Goal: Transaction & Acquisition: Purchase product/service

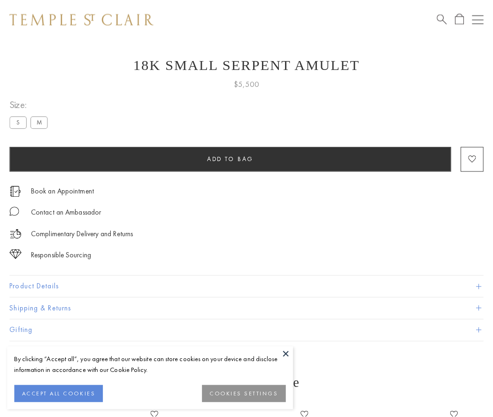
scroll to position [15, 0]
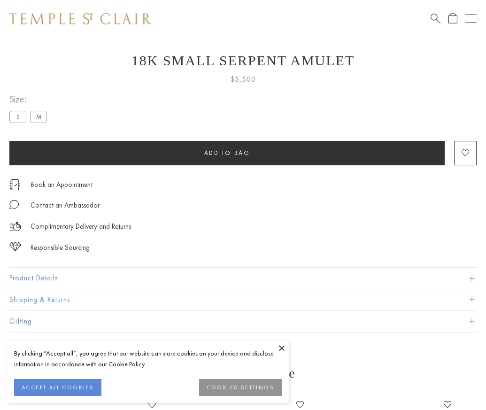
click at [227, 153] on span "Add to bag" at bounding box center [227, 153] width 46 height 8
